Goal: Navigation & Orientation: Find specific page/section

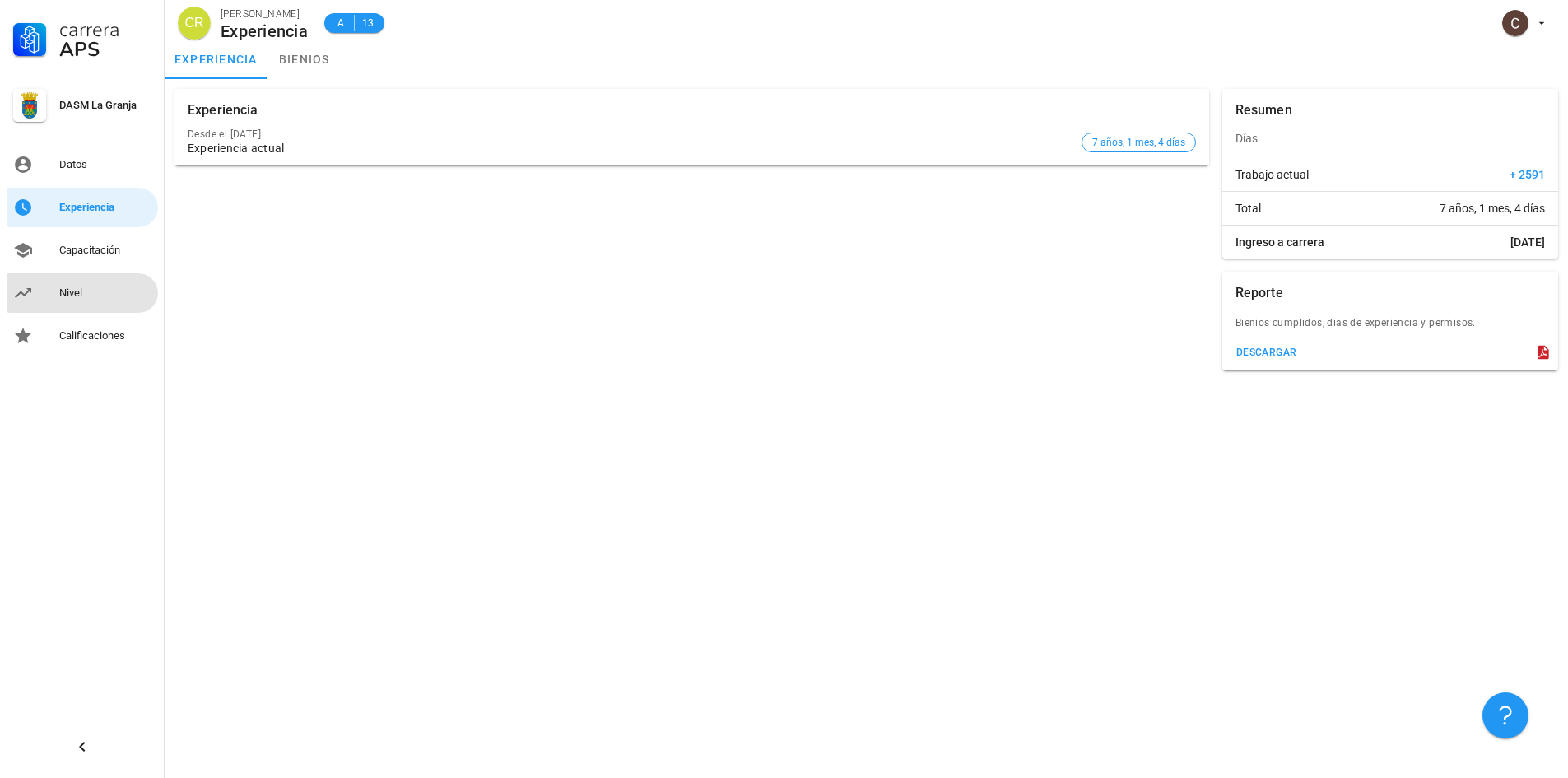
click at [86, 278] on link "Nivel" at bounding box center [83, 293] width 151 height 40
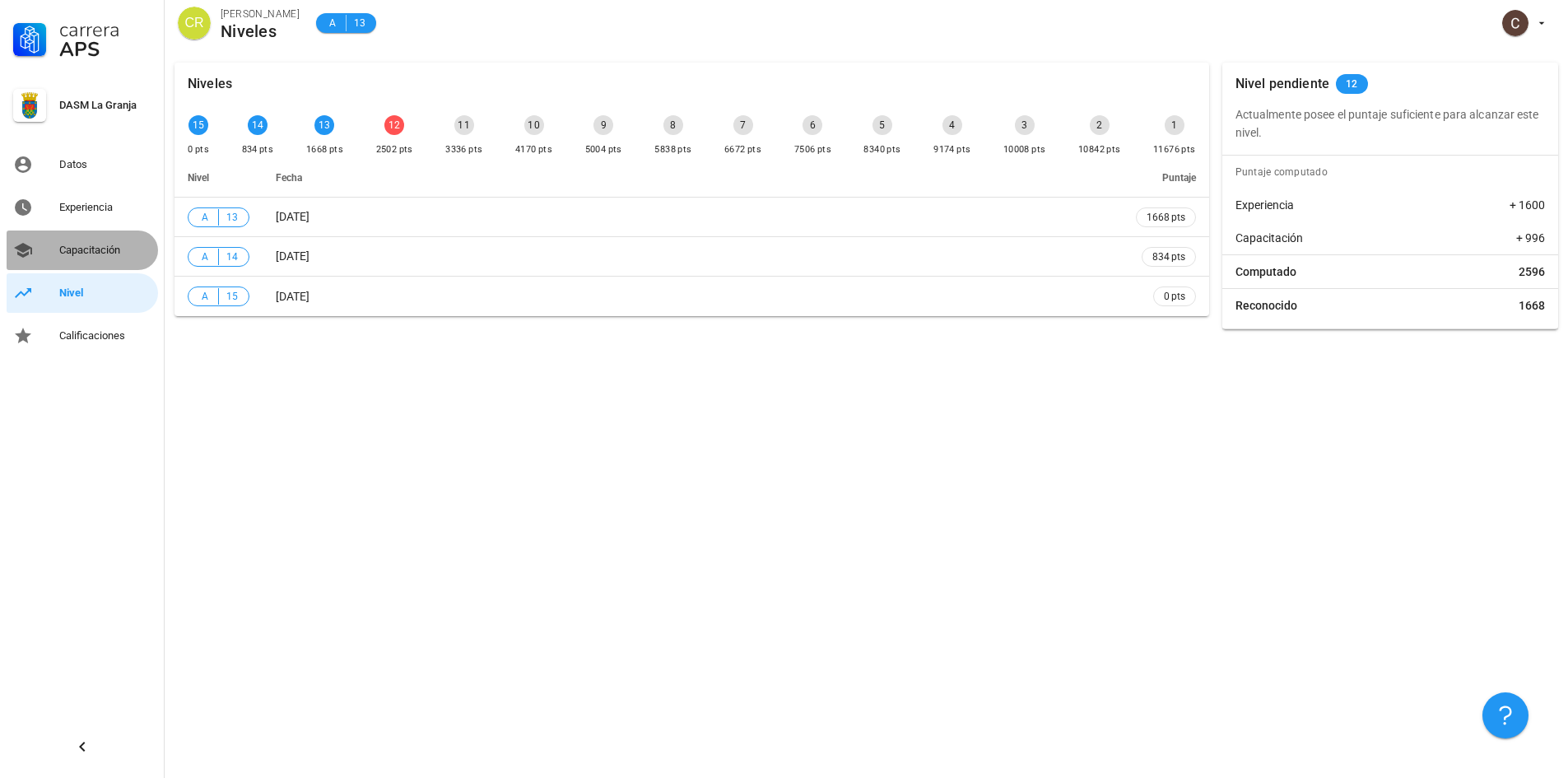
click at [87, 252] on div "Capacitación" at bounding box center [105, 250] width 93 height 13
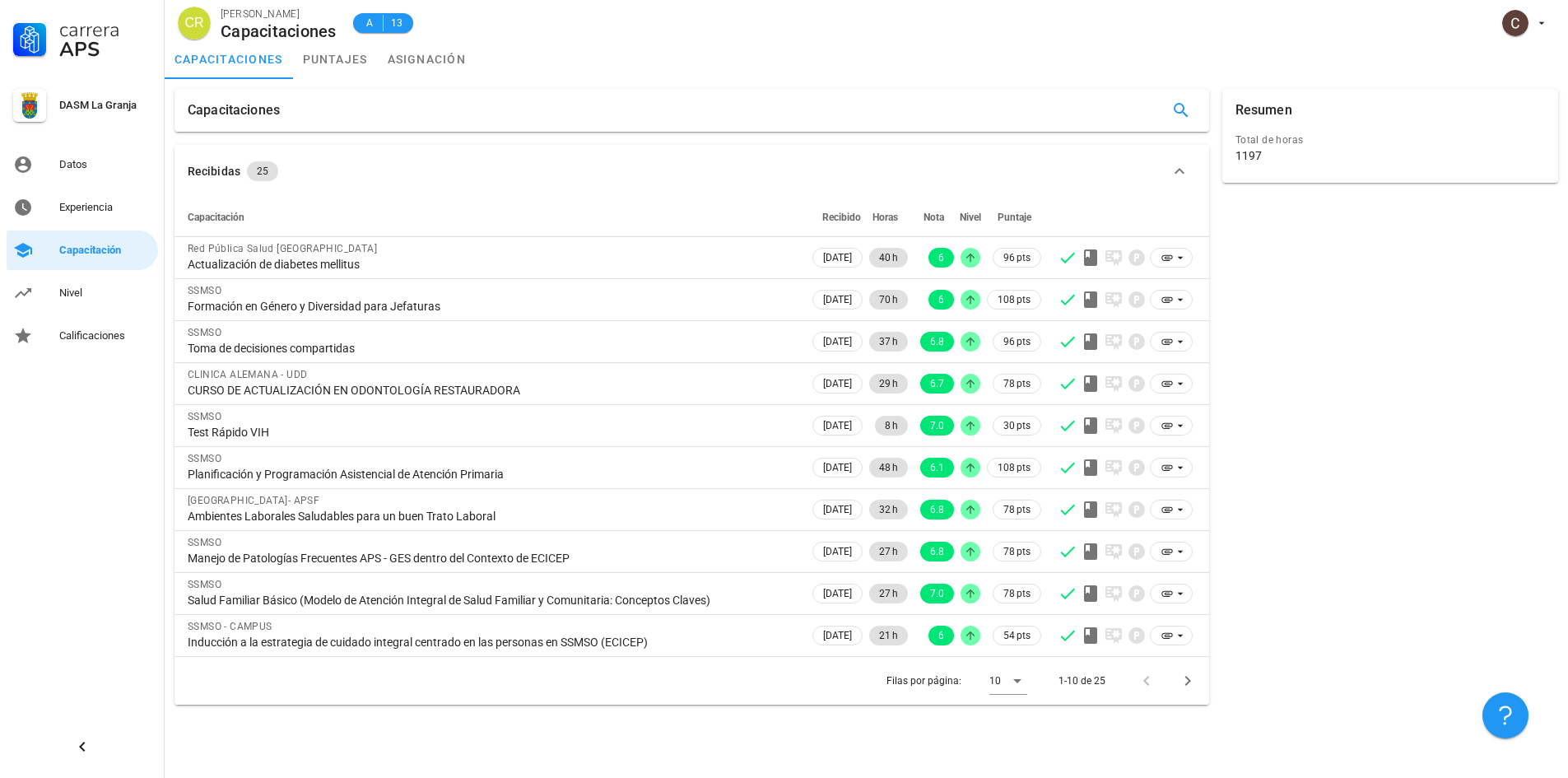
click at [87, 273] on div "Carrera APS DASM La Granja Datos Experiencia Capacitación Nivel Calificaciones" at bounding box center [83, 177] width 165 height 355
click at [71, 298] on div "Nivel" at bounding box center [105, 292] width 93 height 13
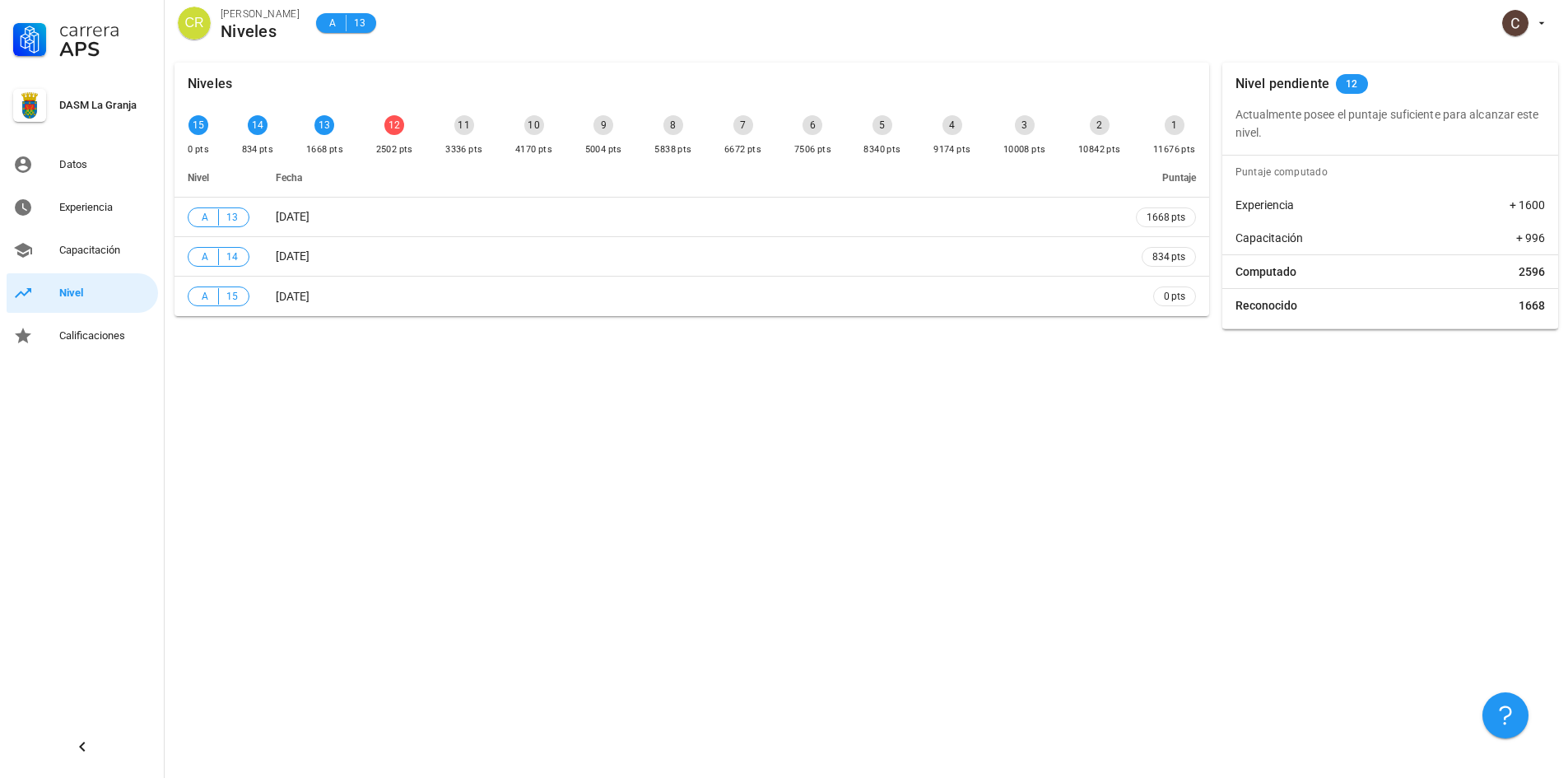
click at [712, 508] on div "Niveles 15 0 pts 14 834 pts 13 1668 pts 12 2502 pts 11 3336 pts 10 4170 pts 9 5…" at bounding box center [867, 415] width 1404 height 725
click at [1443, 657] on div "Niveles 15 0 pts 14 834 pts 13 1668 pts 12 2502 pts 11 3336 pts 10 4170 pts 9 5…" at bounding box center [867, 415] width 1404 height 725
click at [1380, 566] on div "Niveles 15 0 pts 14 834 pts 13 1668 pts 12 2502 pts 11 3336 pts 10 4170 pts 9 5…" at bounding box center [867, 415] width 1404 height 725
click at [1468, 430] on div "Niveles 15 0 pts 14 834 pts 13 1668 pts 12 2502 pts 11 3336 pts 10 4170 pts 9 5…" at bounding box center [867, 415] width 1404 height 725
click at [1279, 477] on div "Niveles 15 0 pts 14 834 pts 13 1668 pts 12 2502 pts 11 3336 pts 10 4170 pts 9 5…" at bounding box center [867, 415] width 1404 height 725
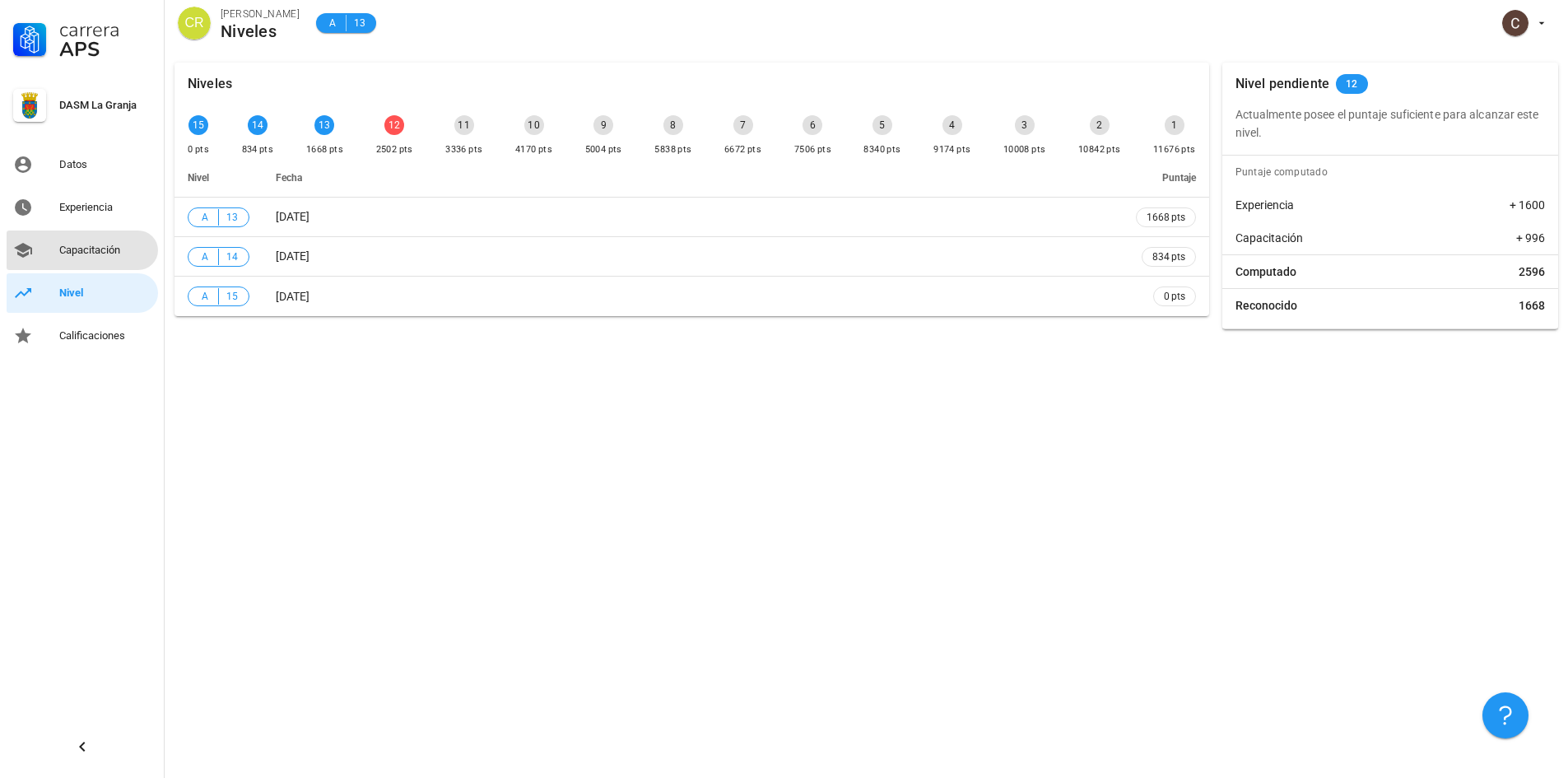
click at [94, 246] on div "Capacitación" at bounding box center [105, 250] width 93 height 13
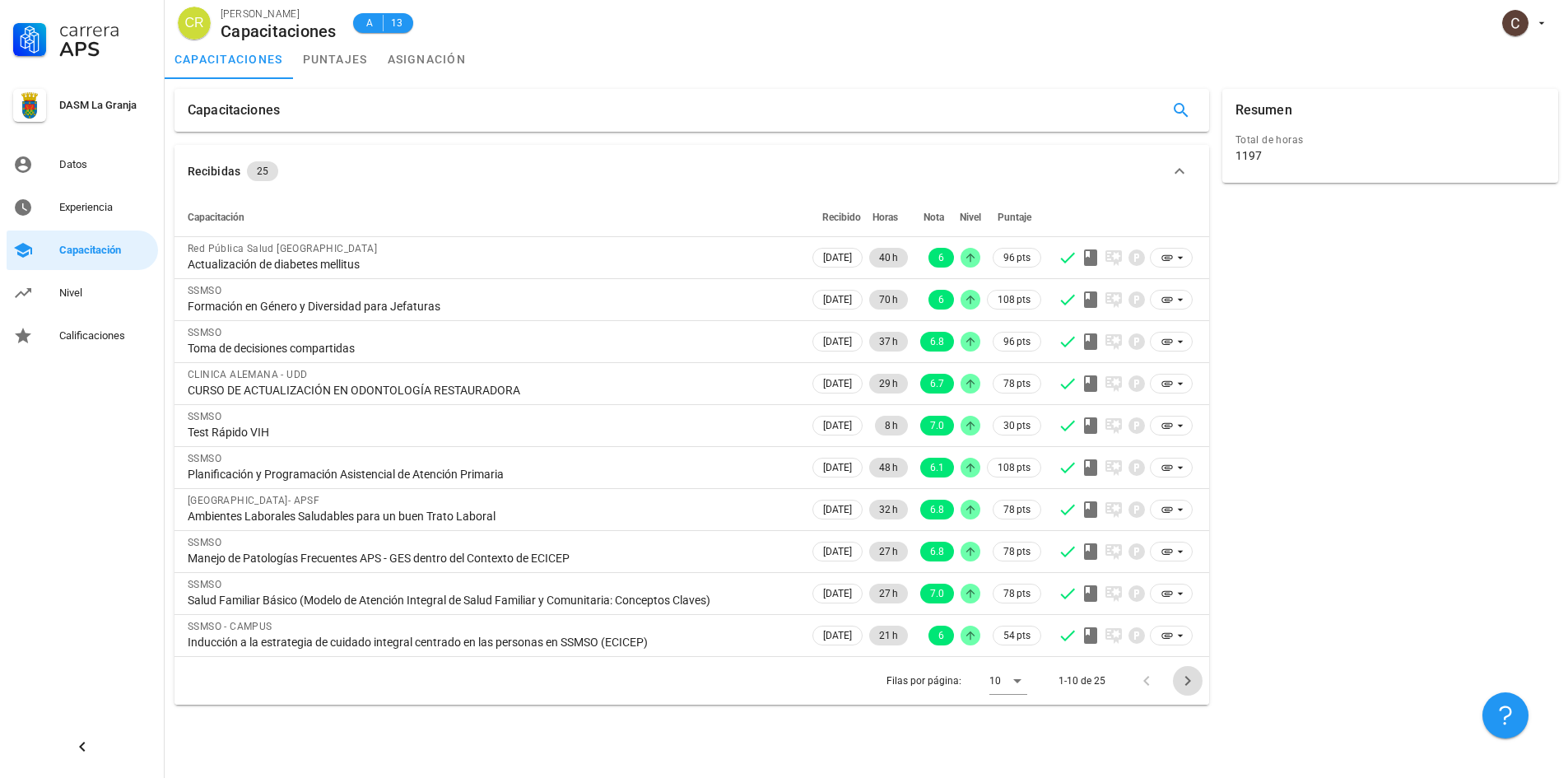
click at [1185, 682] on icon "Página siguiente" at bounding box center [1188, 681] width 20 height 20
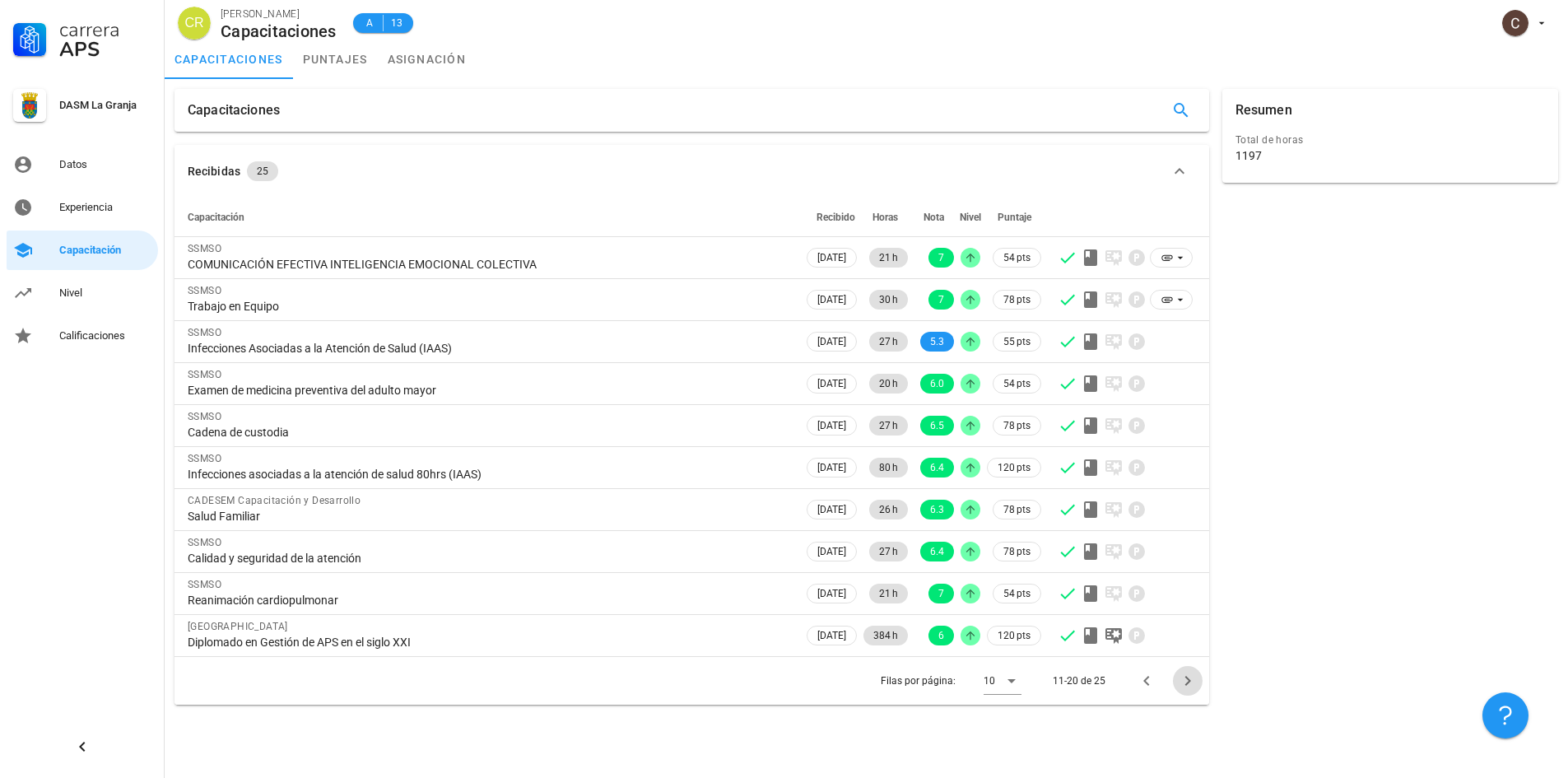
click at [1185, 682] on icon "Página siguiente" at bounding box center [1188, 681] width 20 height 20
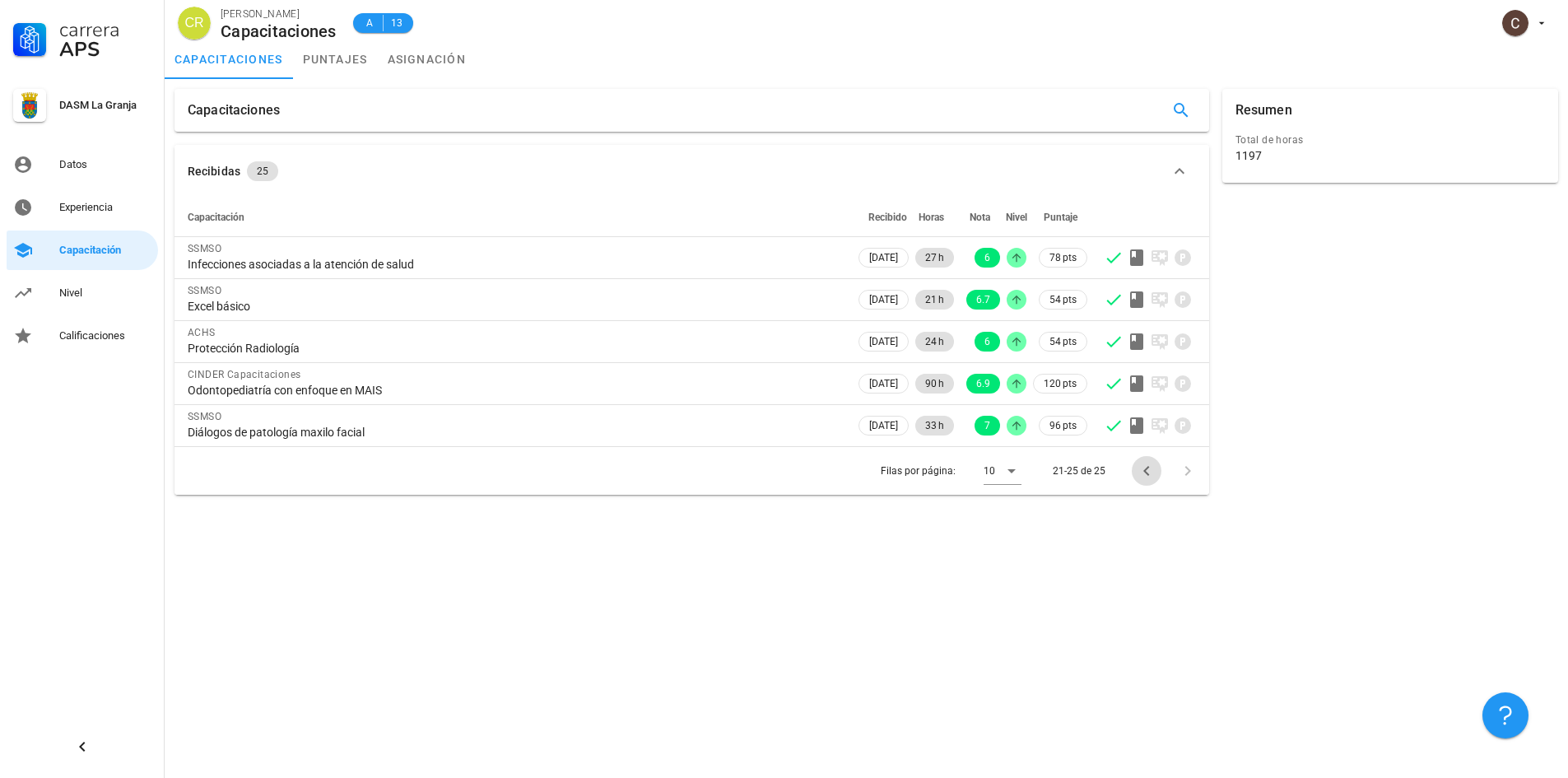
click at [1148, 476] on icon "Página anterior" at bounding box center [1147, 471] width 20 height 20
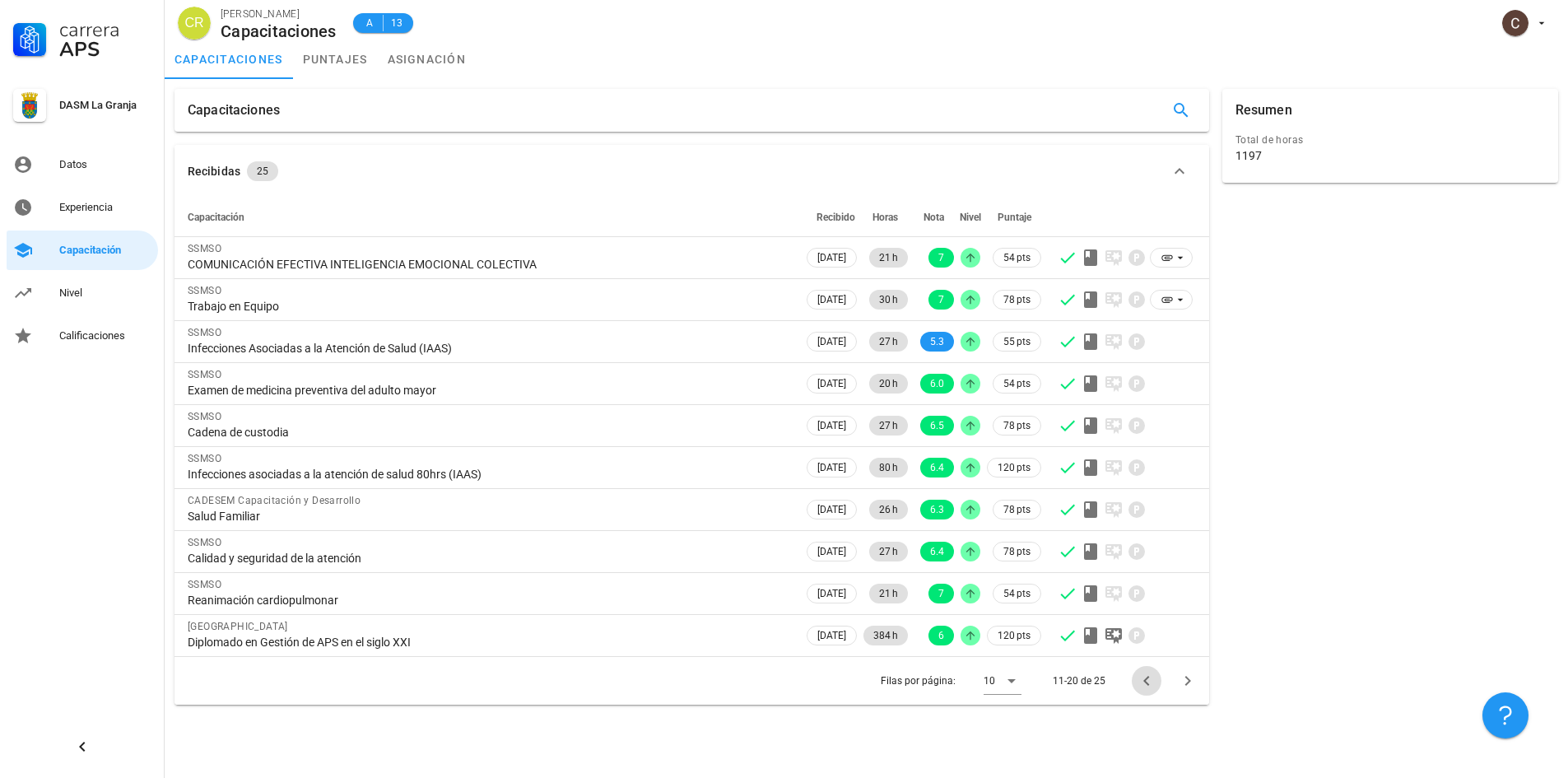
click at [1150, 683] on icon "Página anterior" at bounding box center [1147, 681] width 20 height 20
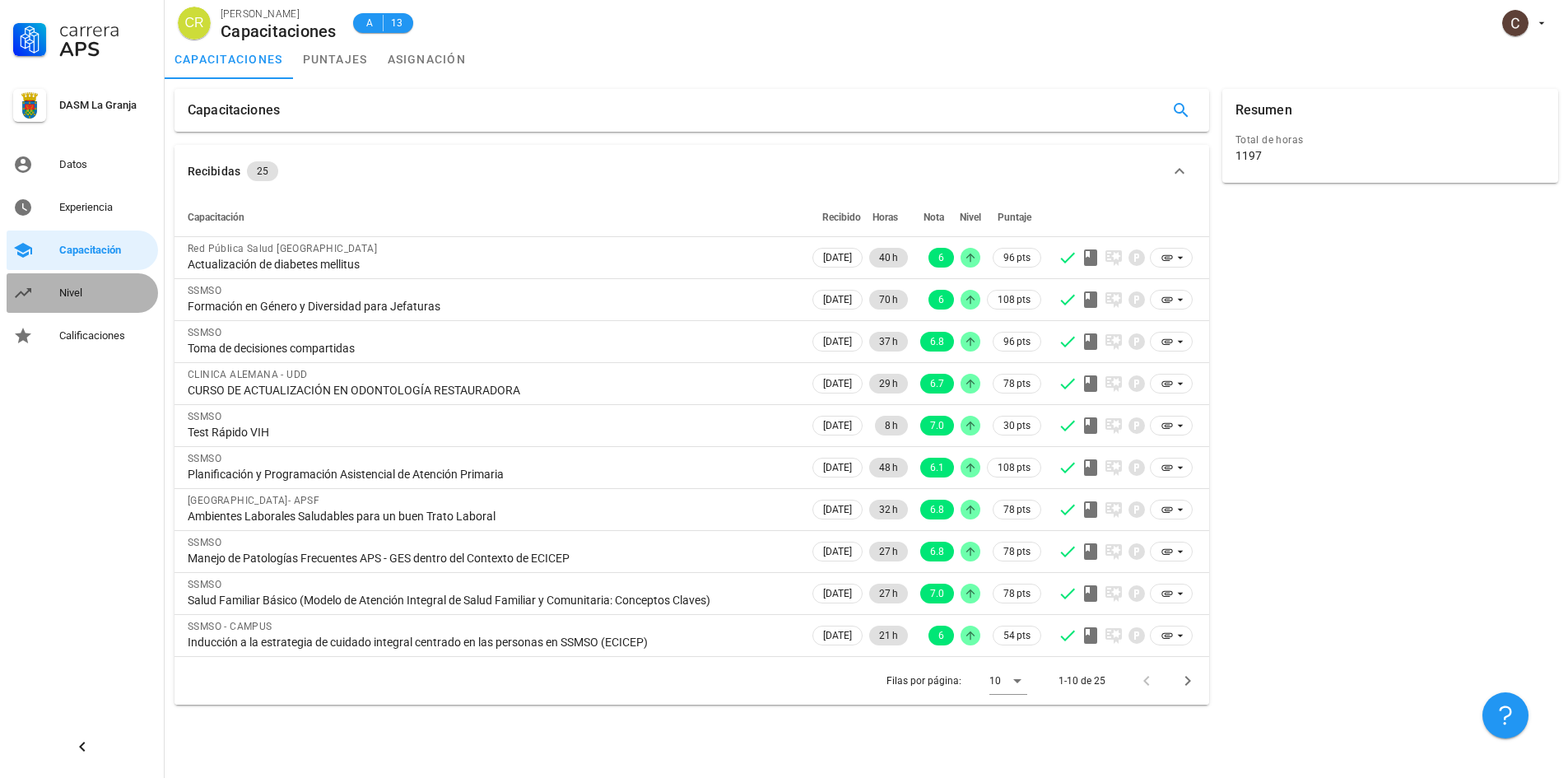
click at [87, 289] on div "Nivel" at bounding box center [105, 292] width 93 height 13
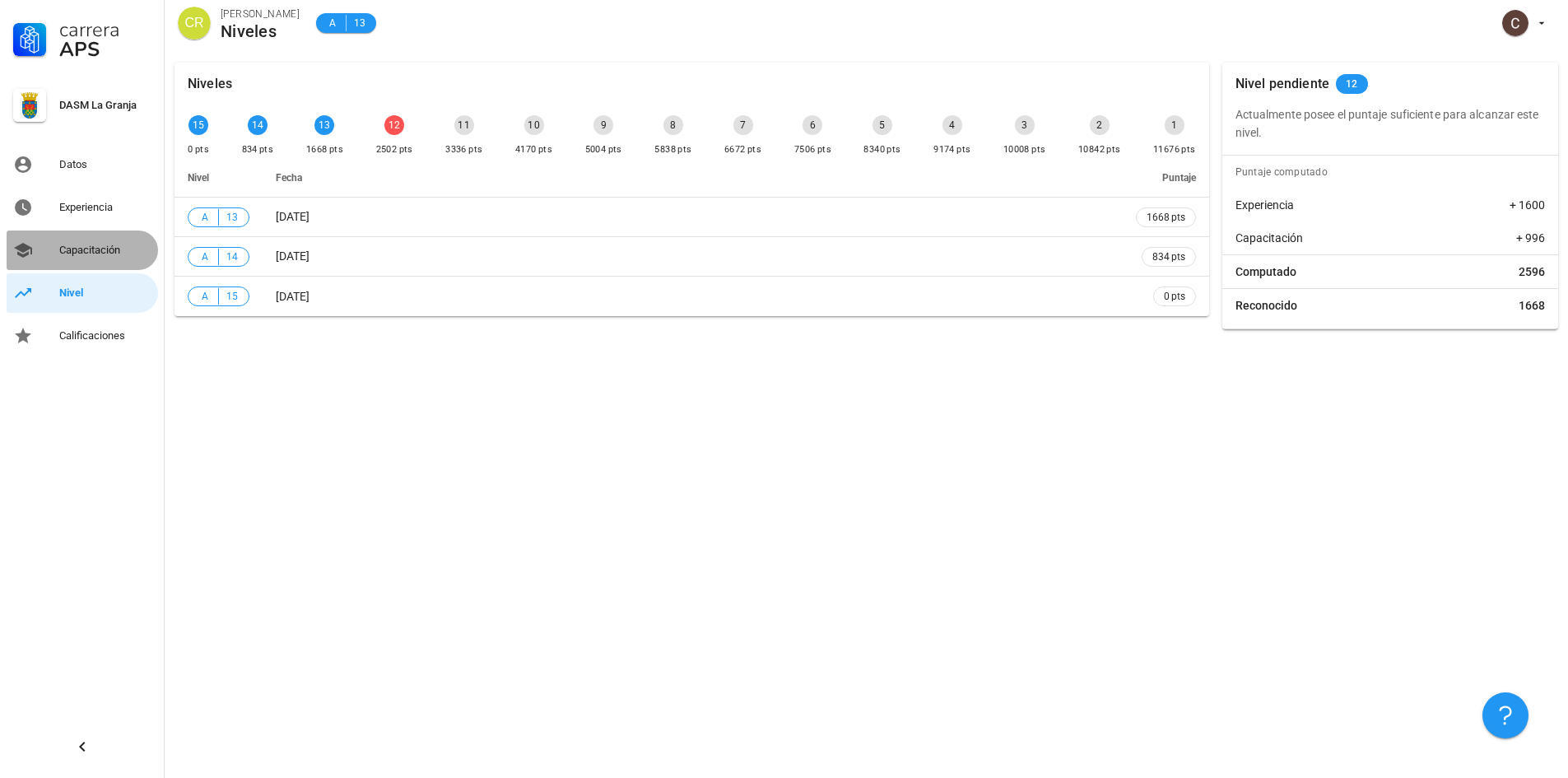
click at [98, 256] on div "Capacitación" at bounding box center [105, 250] width 93 height 13
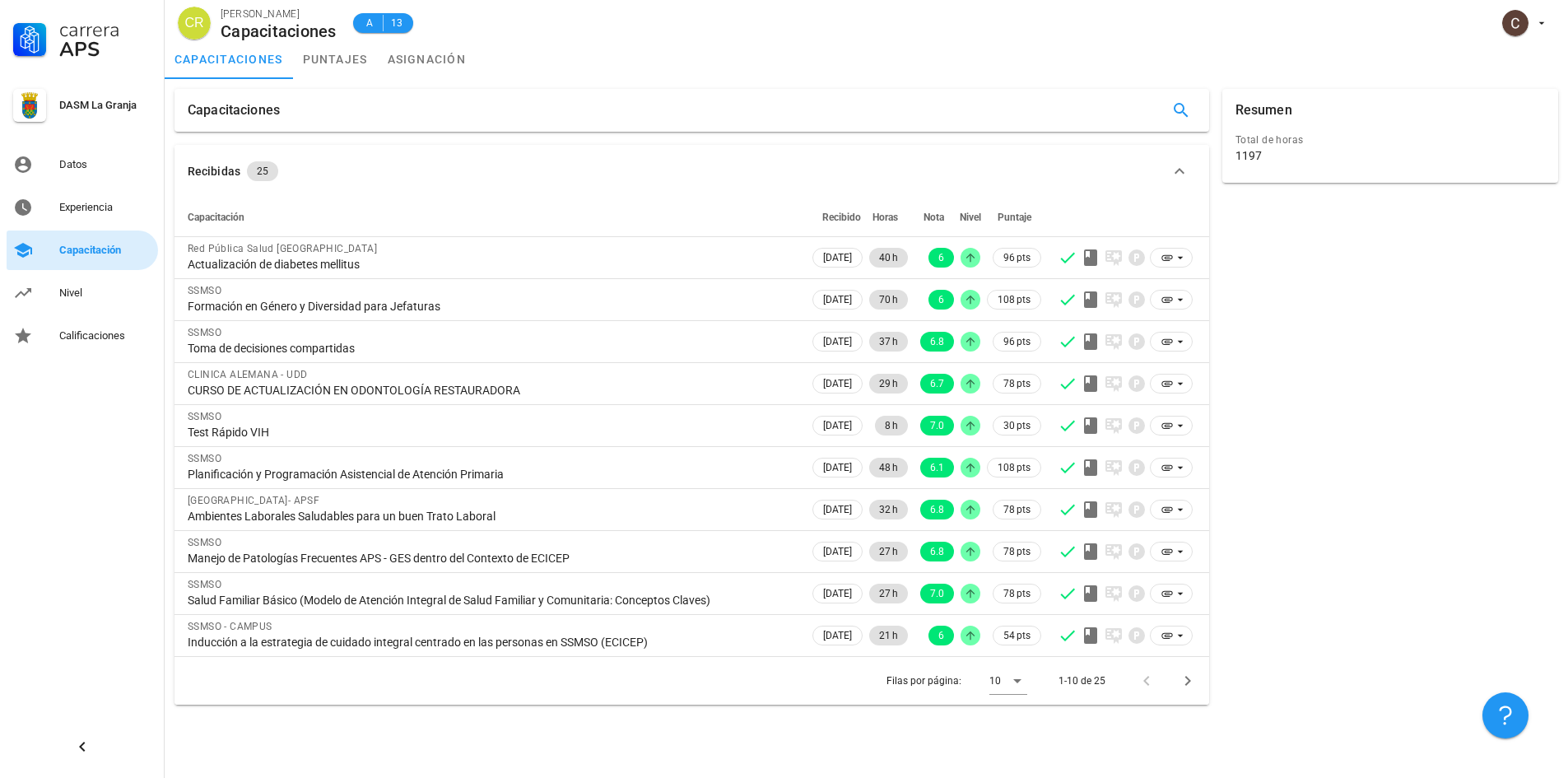
click at [97, 231] on link "Capacitación" at bounding box center [83, 251] width 151 height 40
click at [92, 217] on div "Experiencia" at bounding box center [105, 207] width 93 height 26
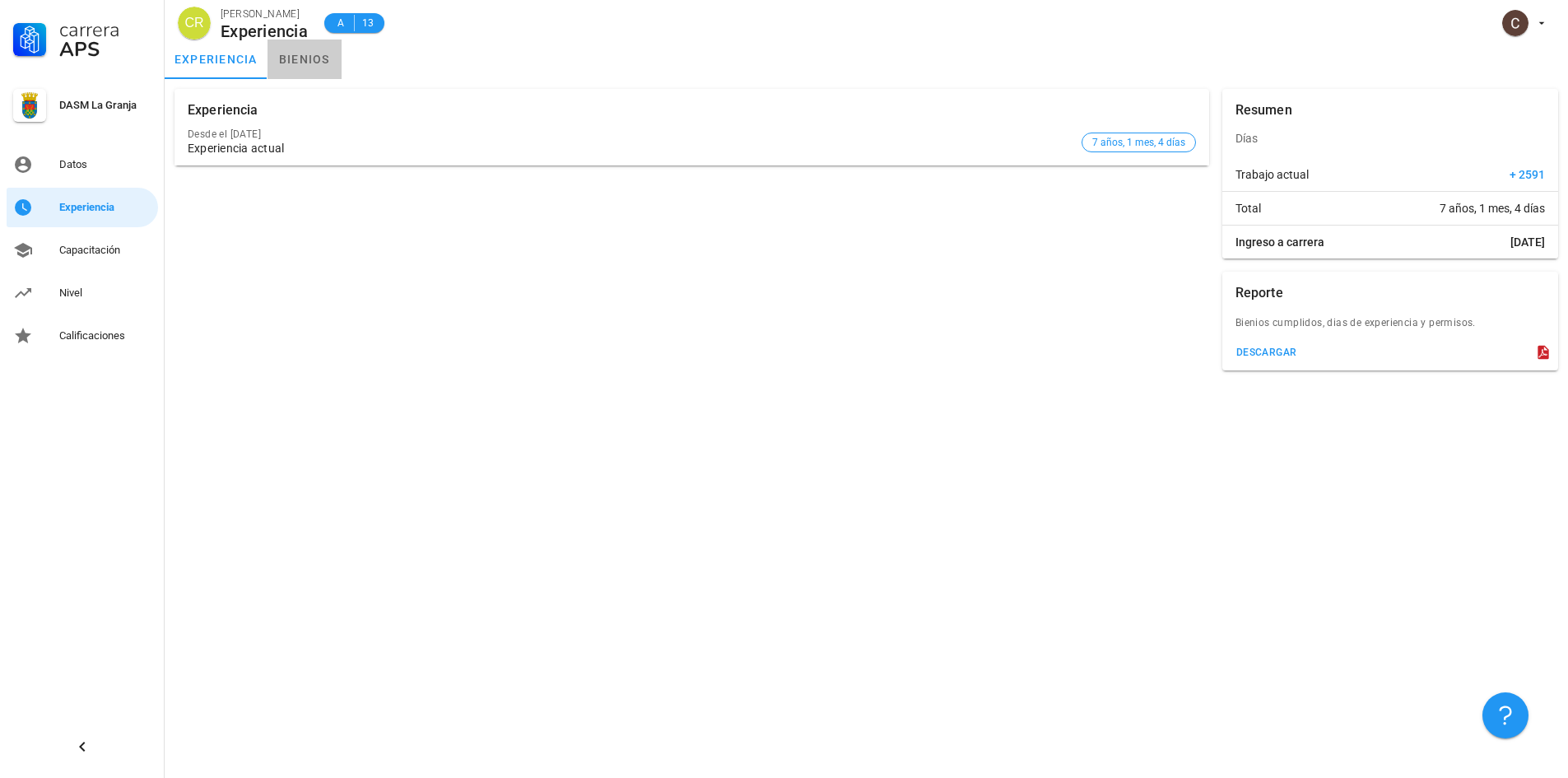
click at [303, 50] on link "bienios" at bounding box center [304, 60] width 74 height 40
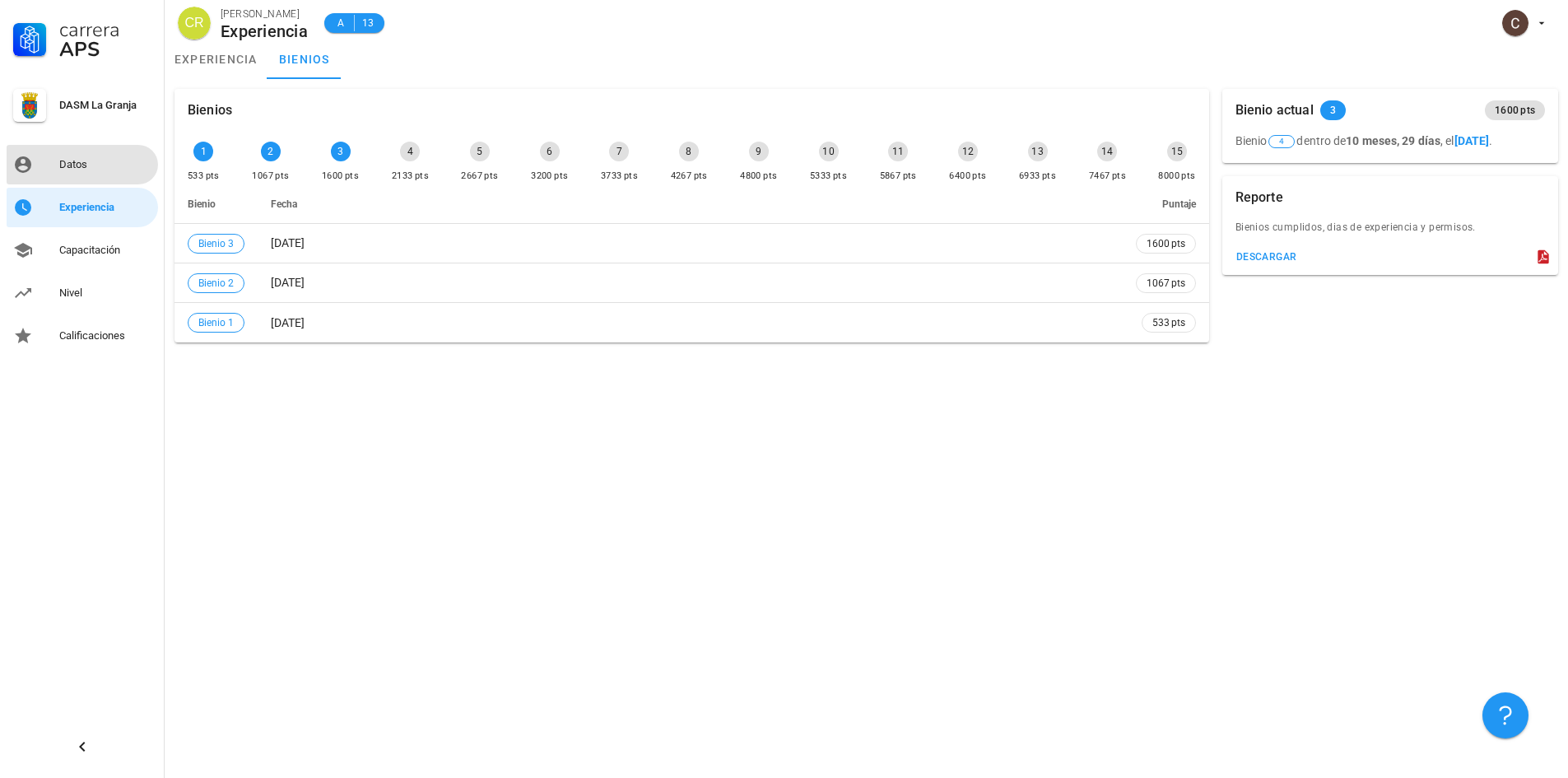
click at [90, 177] on div "Datos" at bounding box center [105, 164] width 93 height 26
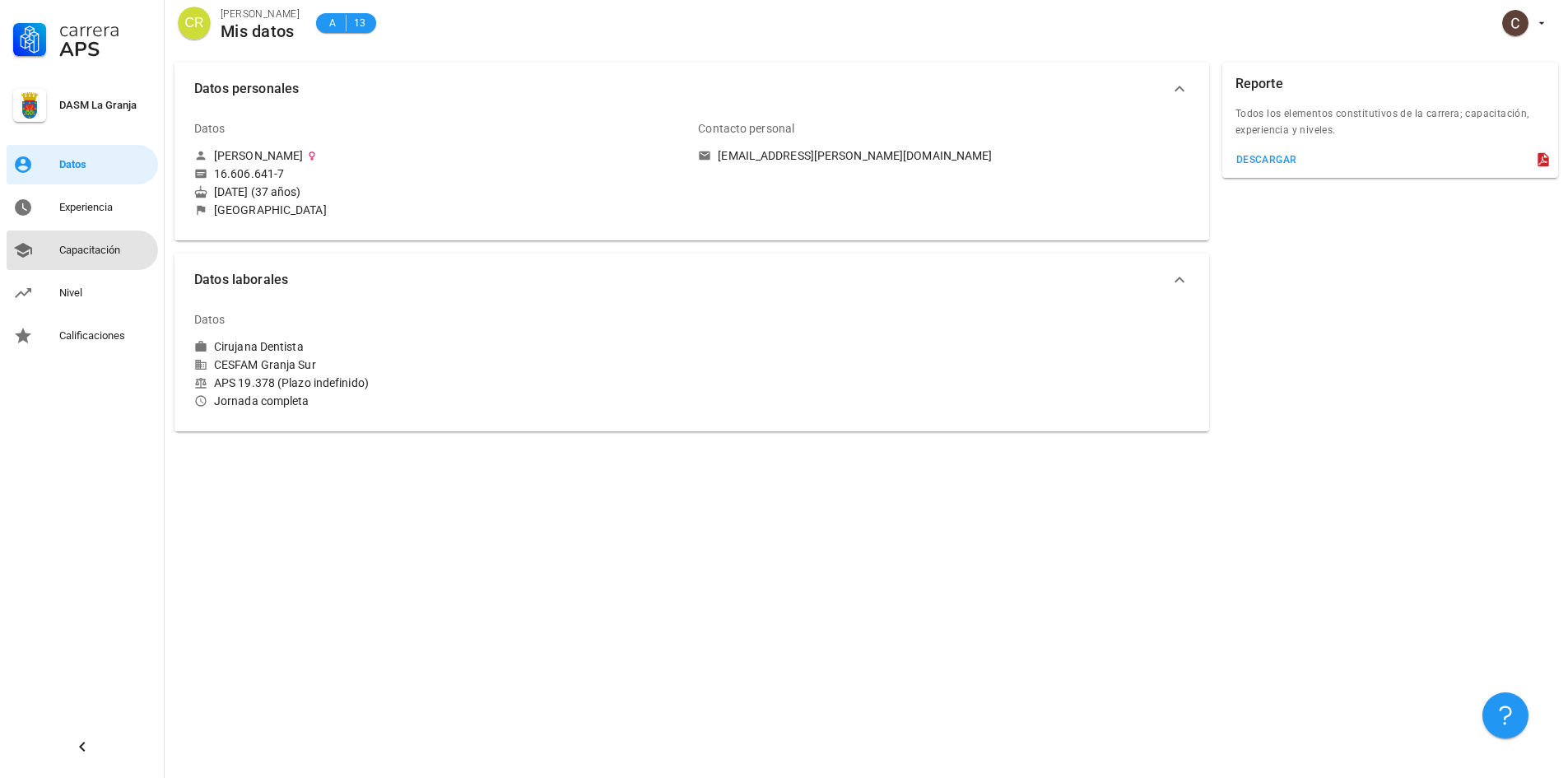
click at [88, 254] on div "Capacitación" at bounding box center [105, 250] width 93 height 13
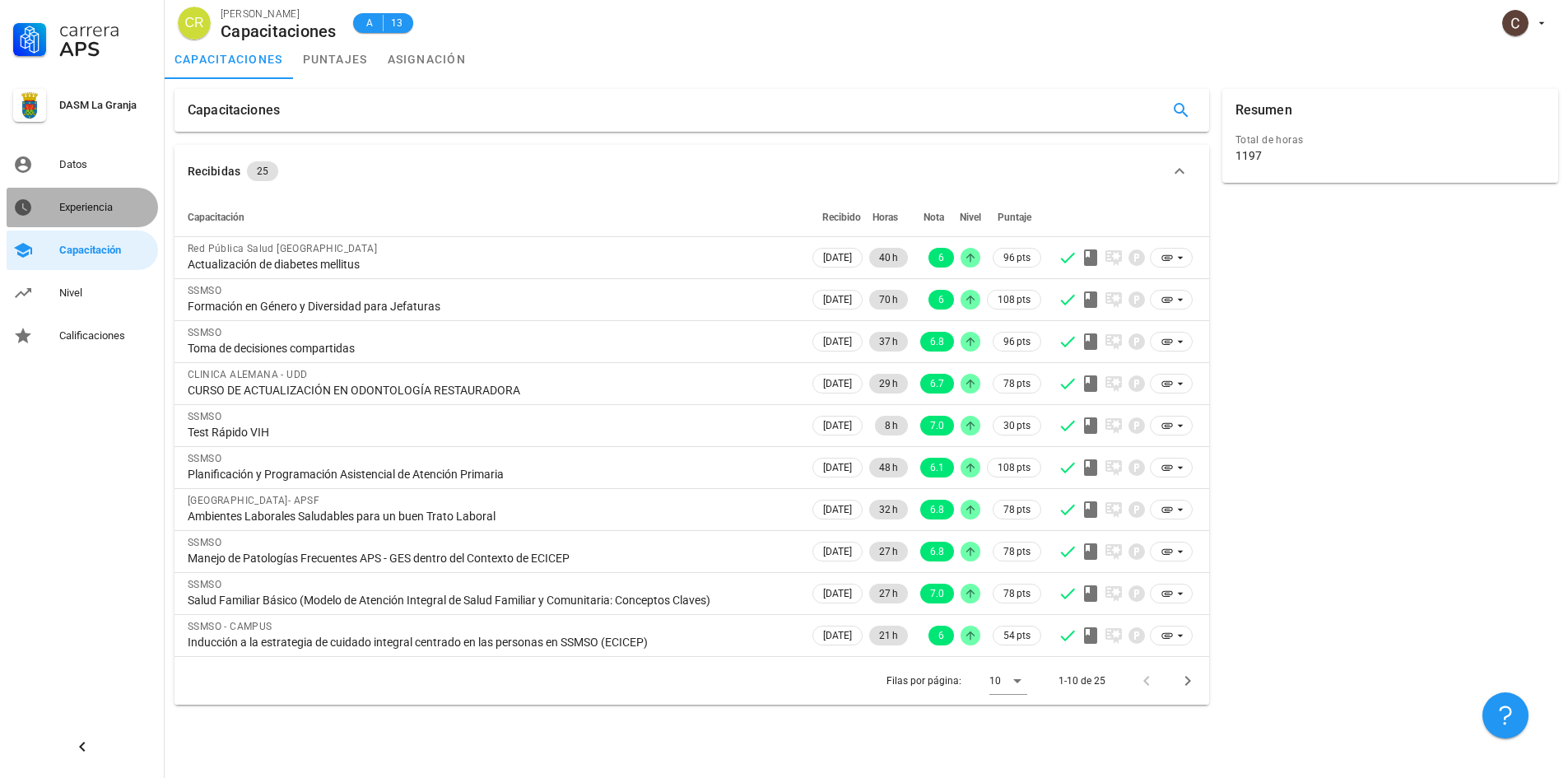
click at [61, 214] on div "Experiencia" at bounding box center [105, 207] width 93 height 26
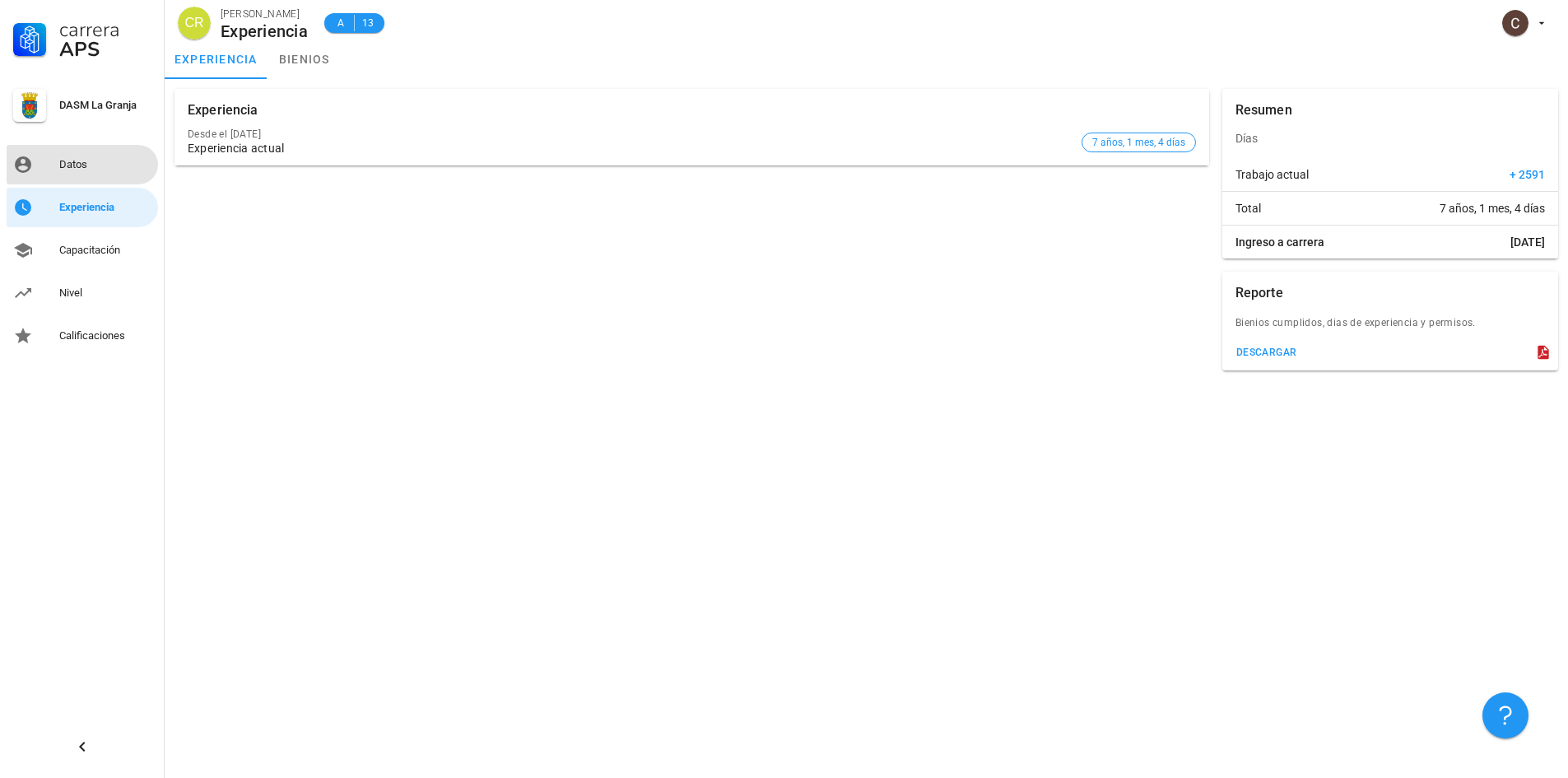
click at [88, 160] on div "Datos" at bounding box center [105, 164] width 93 height 13
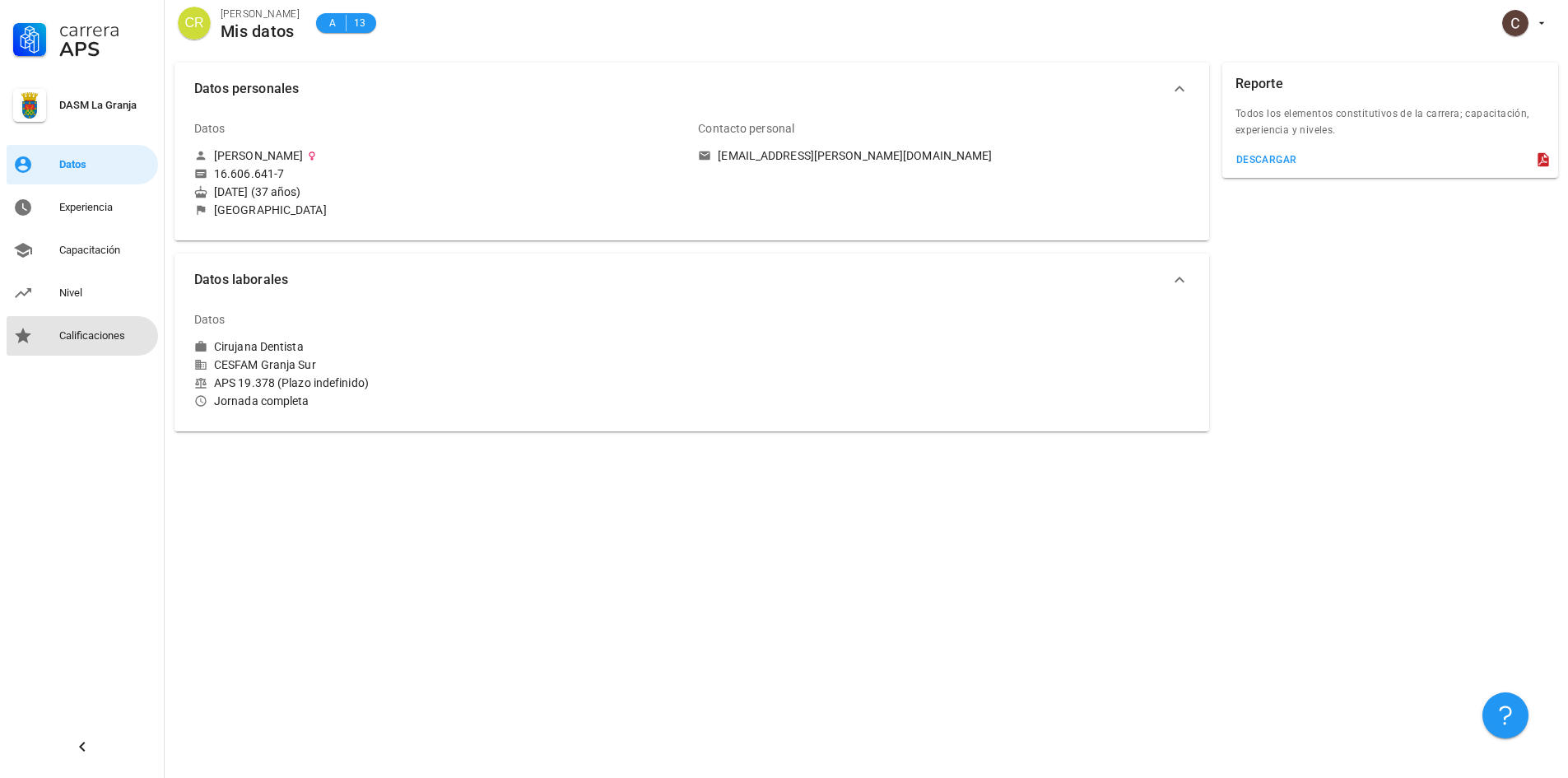
click at [79, 336] on div "Calificaciones" at bounding box center [105, 335] width 93 height 13
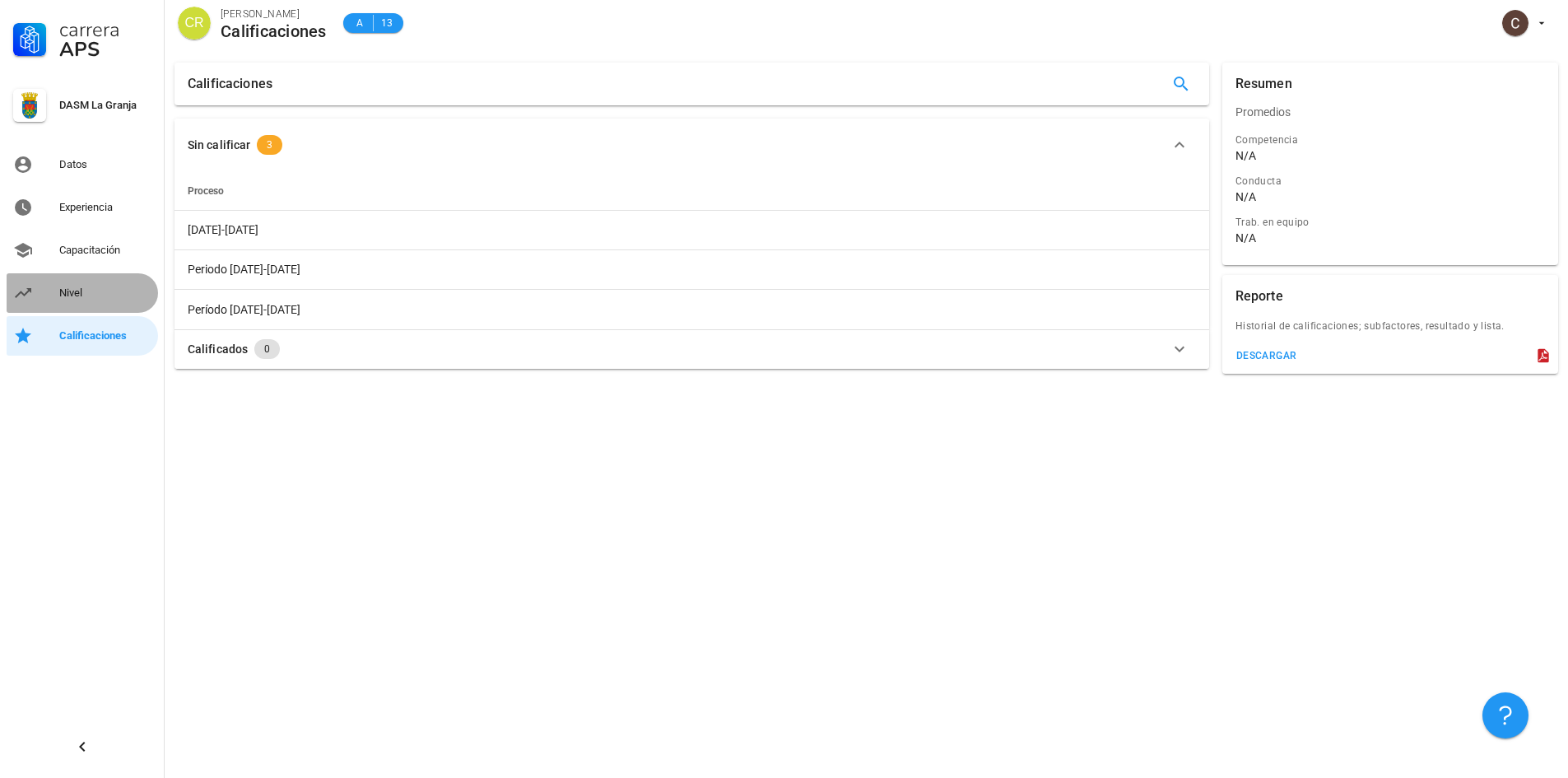
click at [94, 292] on div "Nivel" at bounding box center [105, 292] width 93 height 13
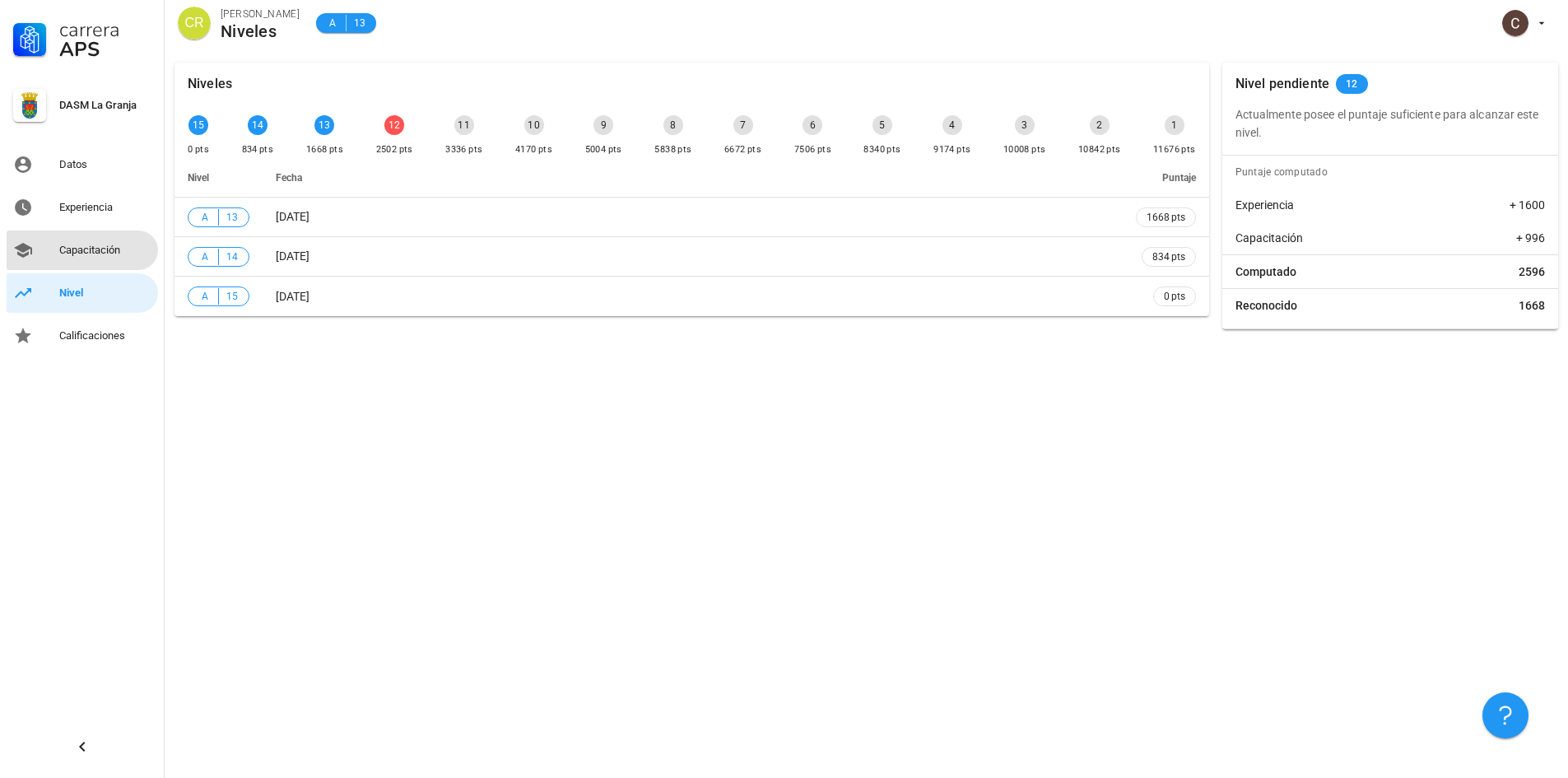
click at [107, 248] on div "Capacitación" at bounding box center [105, 250] width 93 height 13
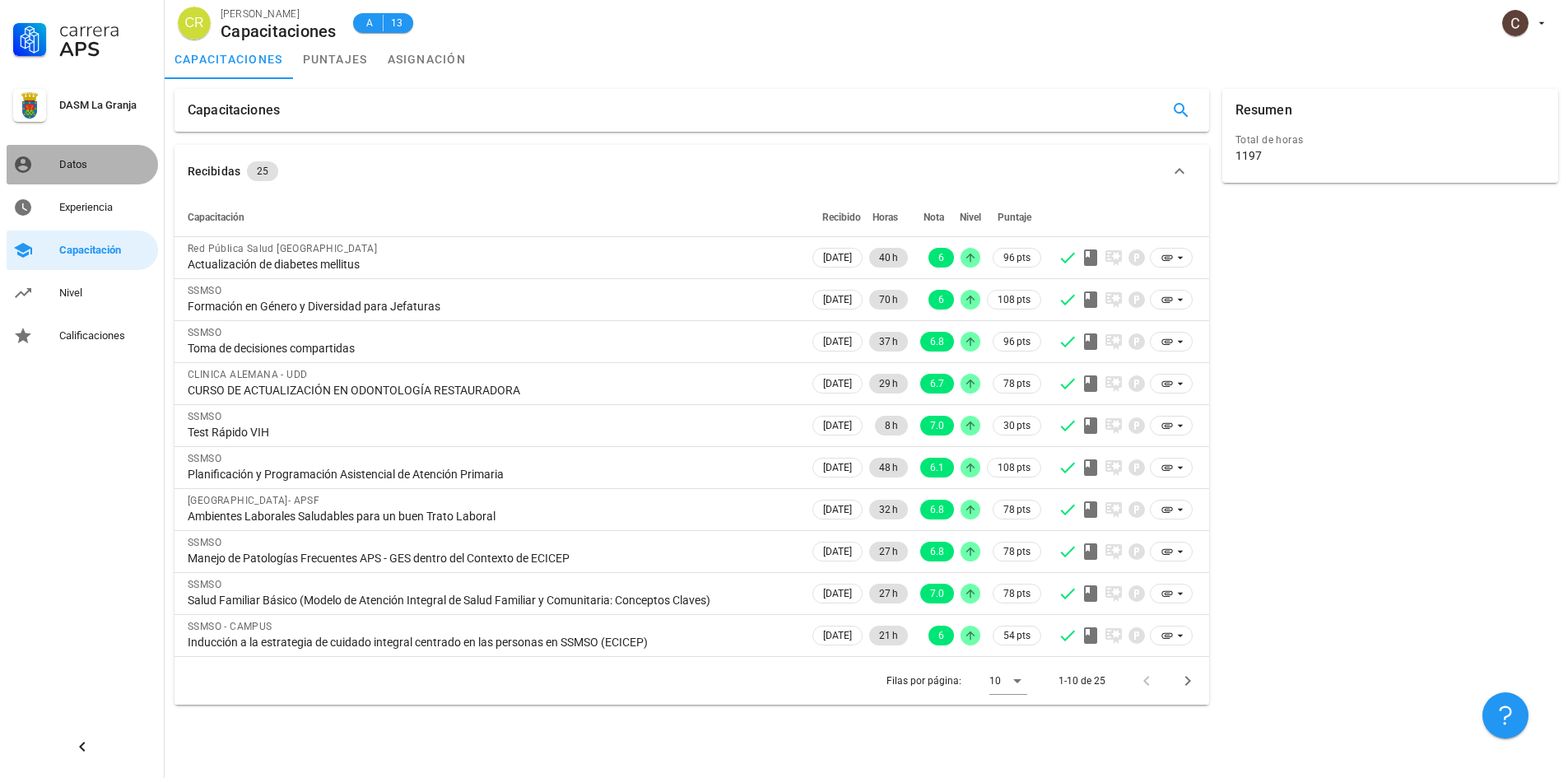
click at [76, 168] on div "Datos" at bounding box center [105, 164] width 93 height 13
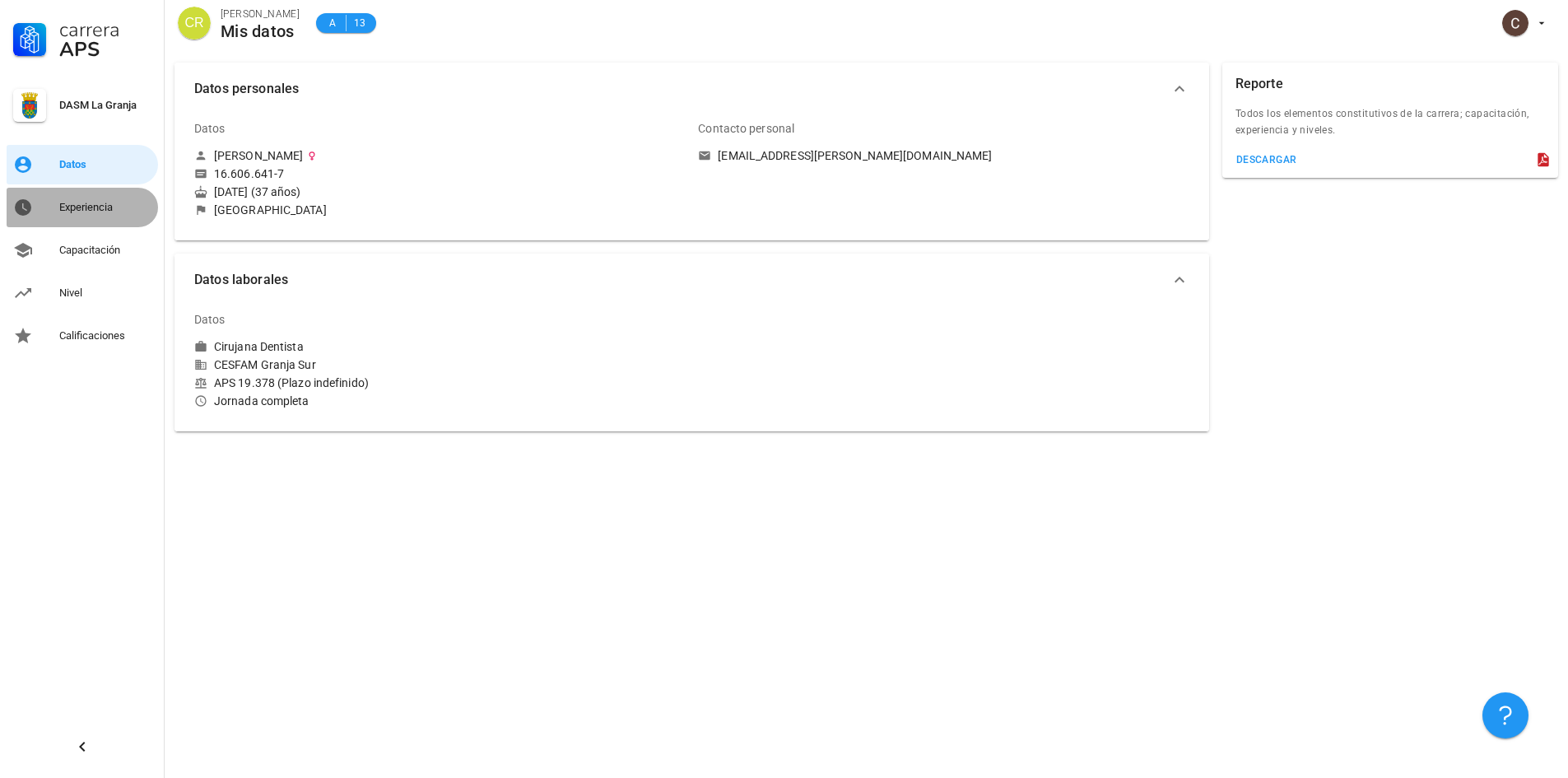
click at [72, 209] on div "Experiencia" at bounding box center [105, 207] width 93 height 13
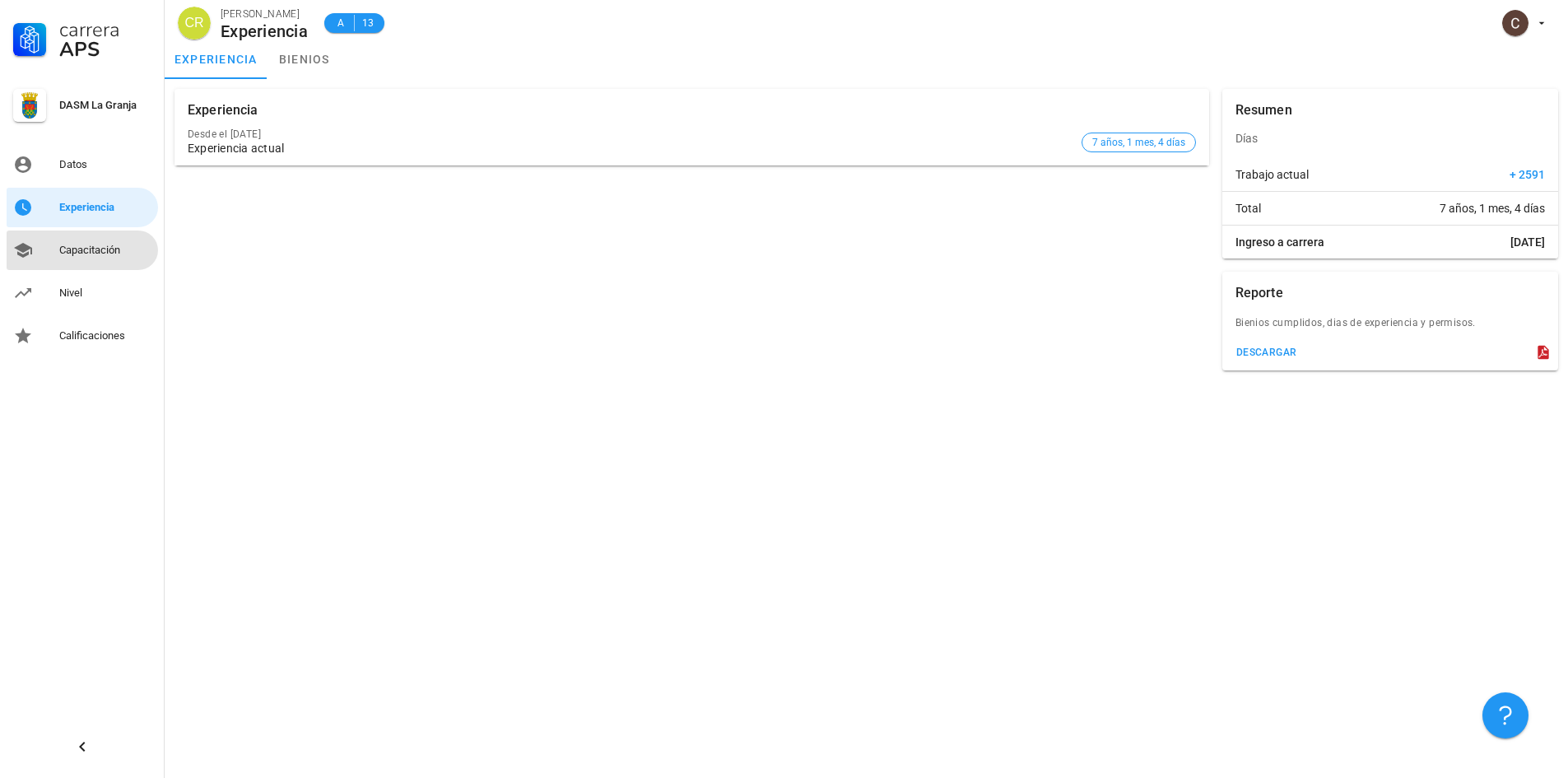
click at [72, 246] on div "Capacitación" at bounding box center [105, 250] width 93 height 13
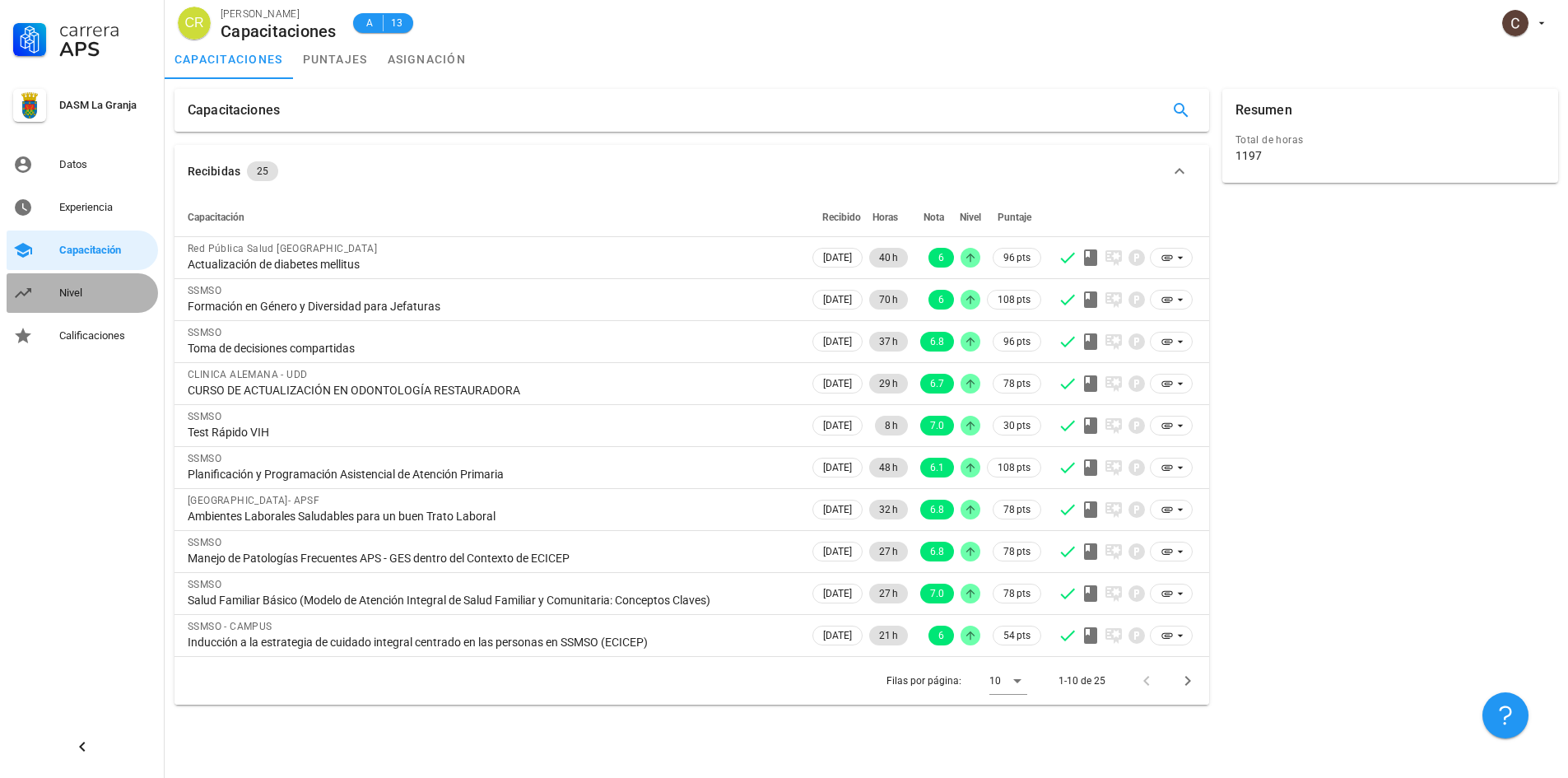
click at [74, 299] on div "Nivel" at bounding box center [105, 292] width 93 height 26
